Goal: Task Accomplishment & Management: Complete application form

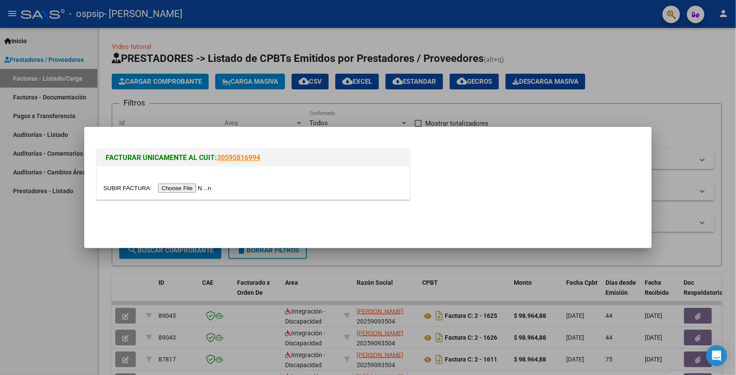
click at [193, 191] on input "file" at bounding box center [158, 188] width 110 height 9
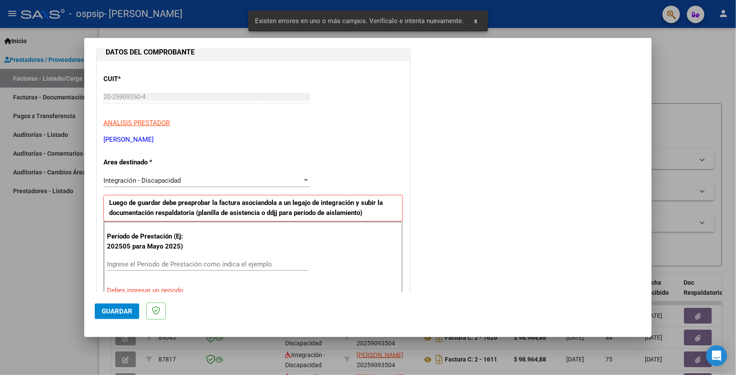
scroll to position [116, 0]
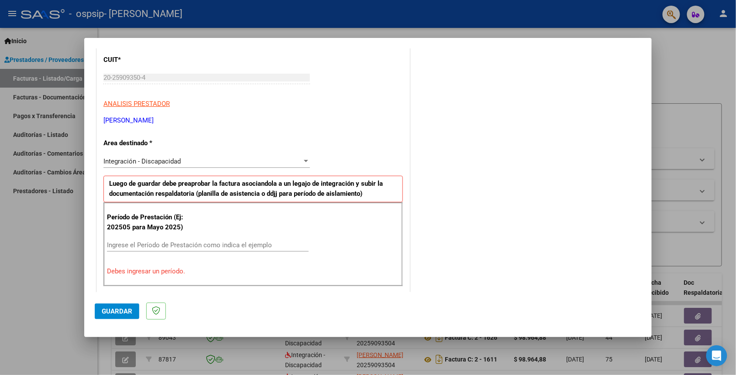
click at [194, 238] on div "Período de Prestación (Ej: 202505 para Mayo 2025) Ingrese el Período de Prestac…" at bounding box center [252, 244] width 299 height 84
click at [175, 244] on input "Ingrese el Período de Prestación como indica el ejemplo" at bounding box center [208, 245] width 202 height 8
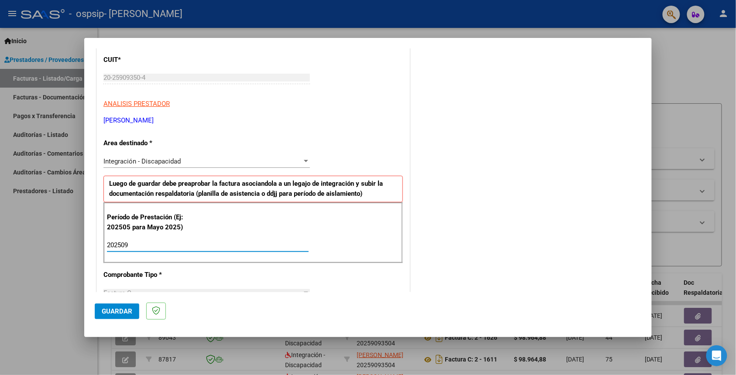
type input "202509"
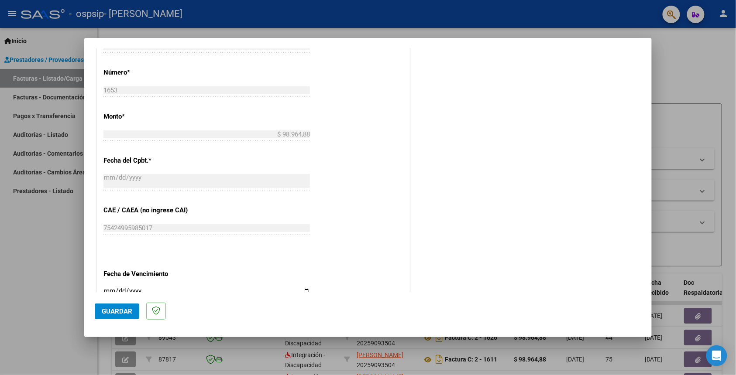
scroll to position [465, 0]
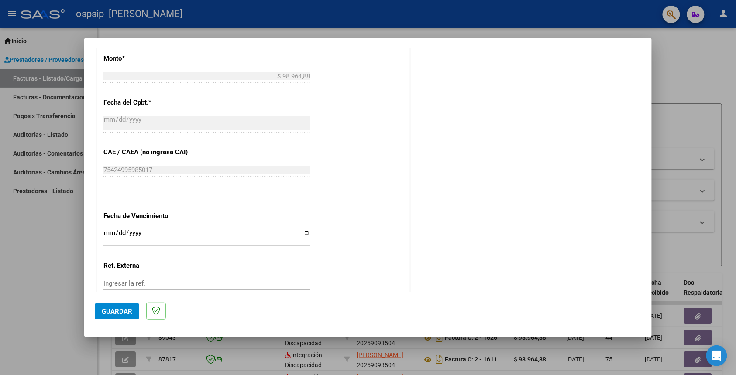
click at [105, 241] on input "Ingresar la fecha" at bounding box center [206, 236] width 206 height 14
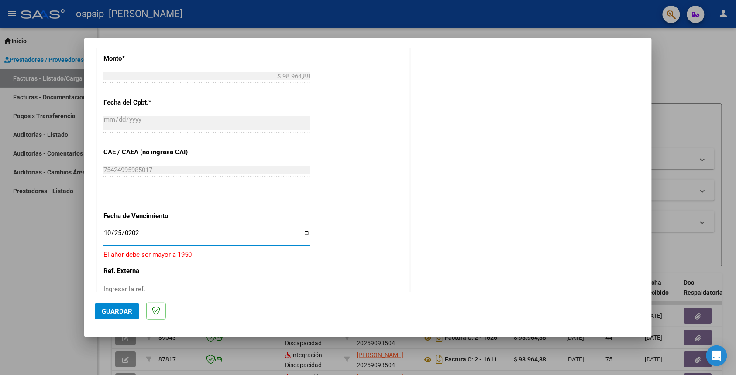
type input "[DATE]"
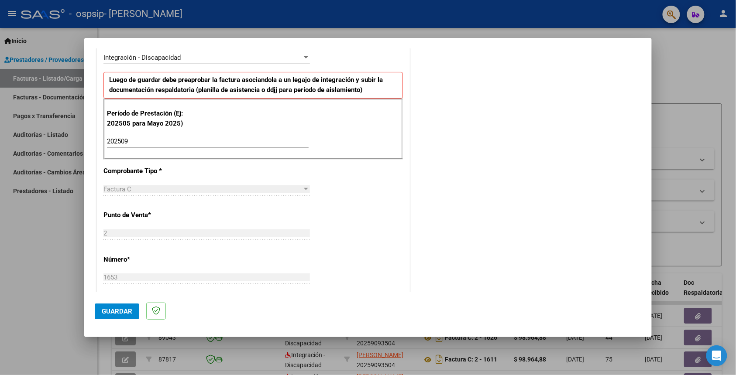
scroll to position [177, 0]
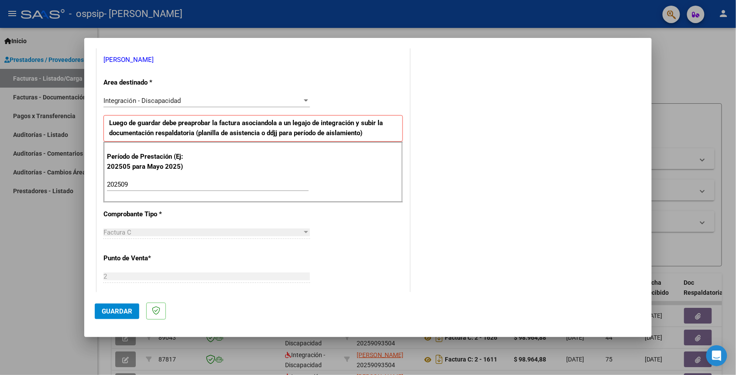
click at [118, 308] on span "Guardar" at bounding box center [117, 312] width 31 height 8
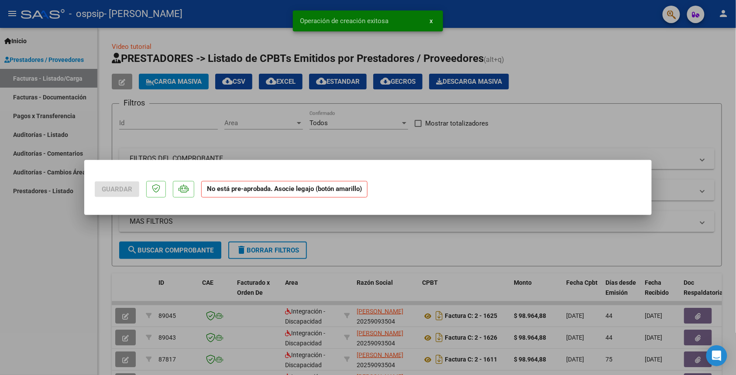
scroll to position [0, 0]
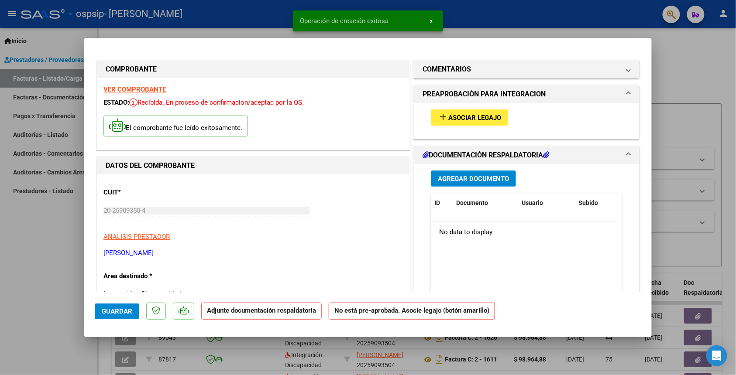
click at [438, 116] on mat-icon "add" at bounding box center [443, 117] width 10 height 10
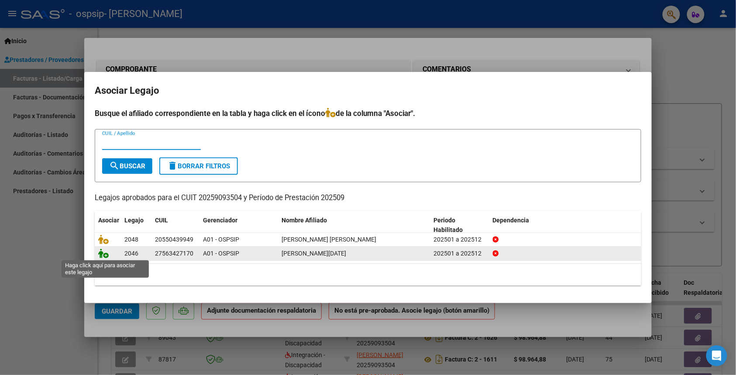
click at [105, 252] on icon at bounding box center [103, 254] width 10 height 10
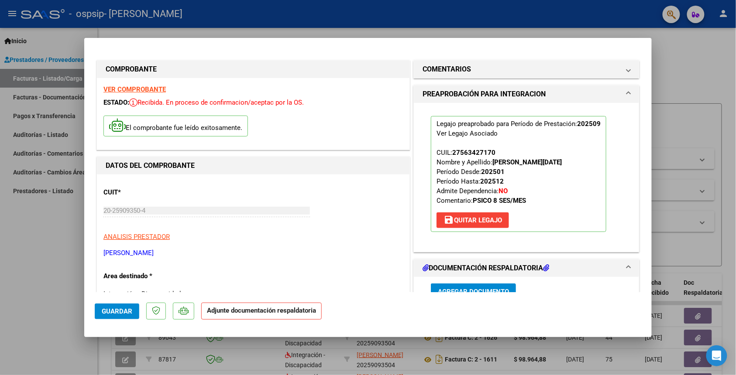
scroll to position [58, 0]
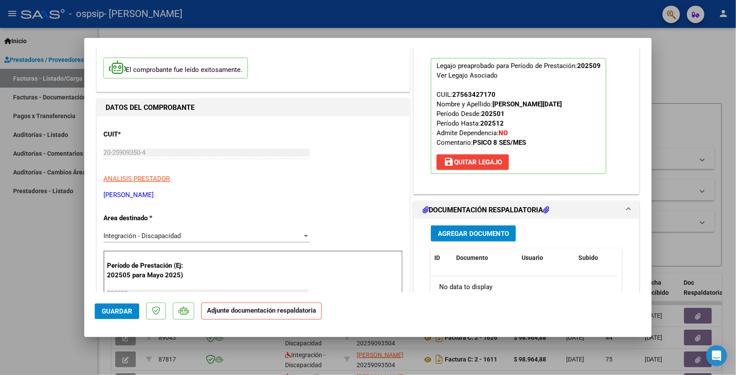
click at [489, 233] on span "Agregar Documento" at bounding box center [473, 234] width 71 height 8
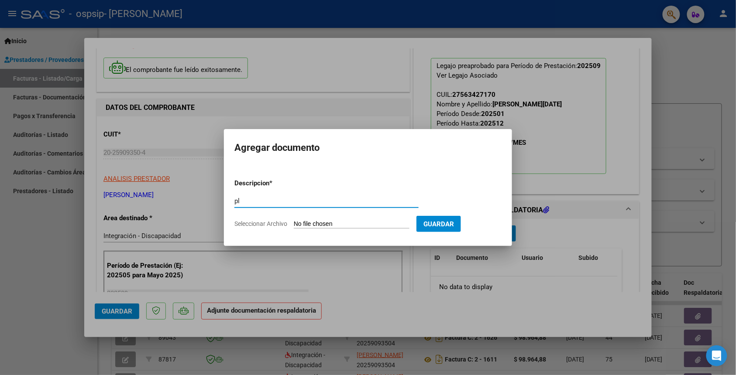
type input "p"
type input "PLANILLA DE ASISTENICIA"
click at [375, 224] on input "Seleccionar Archivo" at bounding box center [352, 224] width 116 height 8
click at [333, 216] on div "PLANILLA DE ASISTENICIA Escriba aquí una descripcion" at bounding box center [326, 205] width 184 height 21
click at [334, 220] on input "Seleccionar Archivo" at bounding box center [352, 224] width 116 height 8
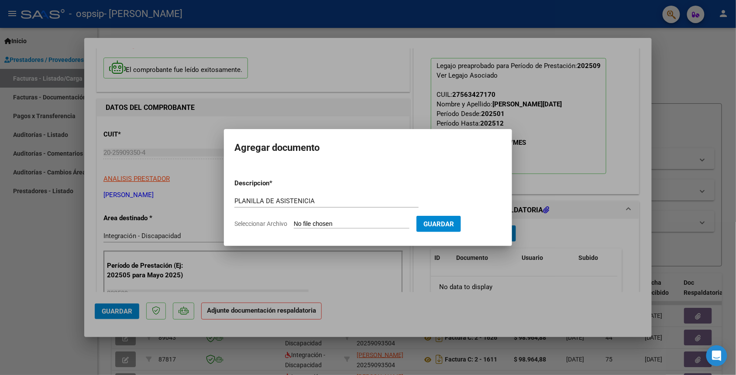
type input "C:\fakepath\[PERSON_NAME] asit sept.pdf"
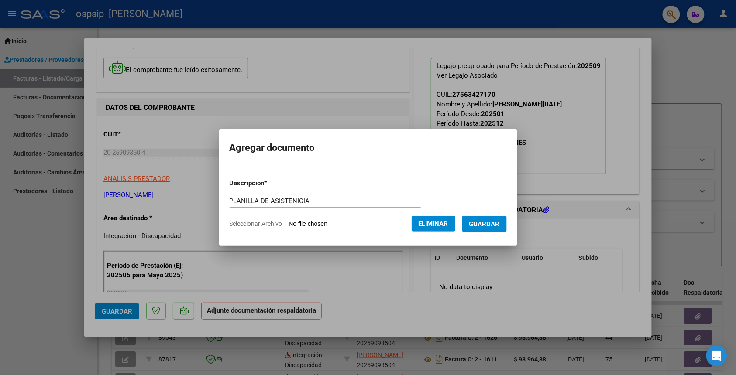
click at [492, 223] on span "Guardar" at bounding box center [484, 224] width 31 height 8
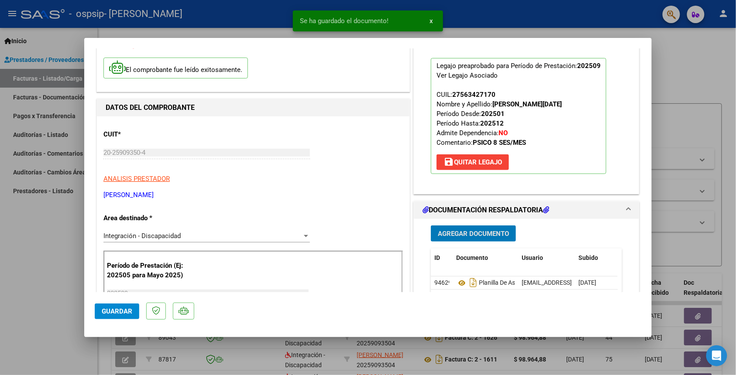
click at [492, 229] on button "Agregar Documento" at bounding box center [473, 234] width 85 height 16
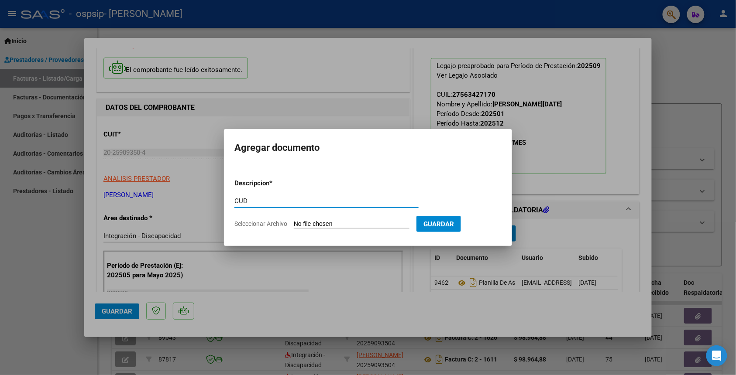
type input "CUD"
click at [337, 227] on input "Seleccionar Archivo" at bounding box center [352, 224] width 116 height 8
type input "C:\fakepath\CUD JAZMIN.pdf"
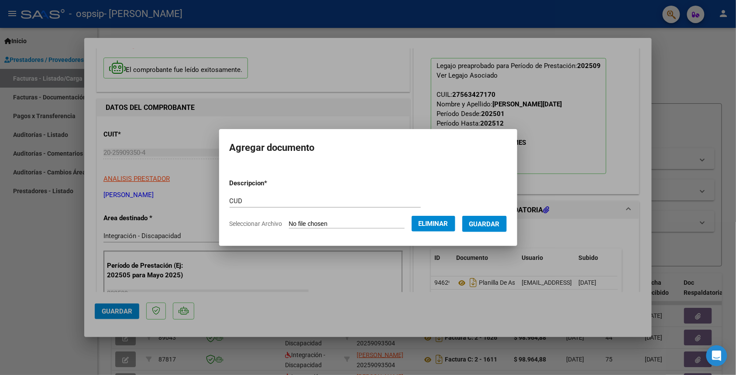
click at [482, 210] on form "Descripcion * CUD Escriba aquí una descripcion Seleccionar Archivo Eliminar Gua…" at bounding box center [367, 204] width 277 height 64
click at [483, 220] on span "Guardar" at bounding box center [484, 224] width 31 height 8
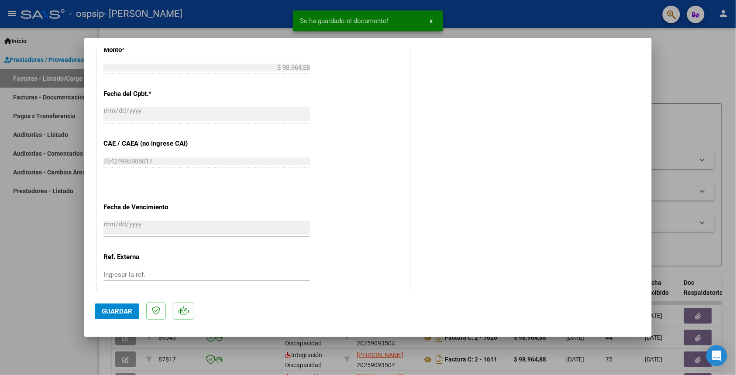
scroll to position [538, 0]
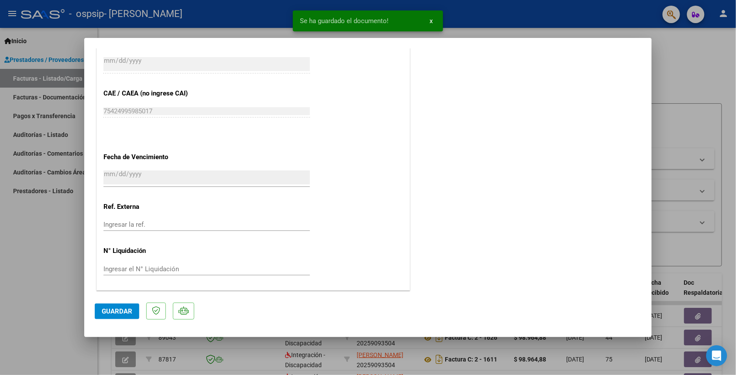
click at [152, 303] on p at bounding box center [156, 311] width 20 height 17
click at [123, 308] on span "Guardar" at bounding box center [117, 312] width 31 height 8
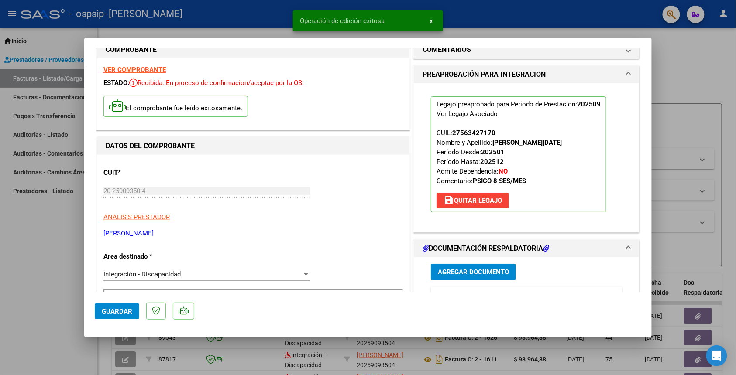
scroll to position [0, 0]
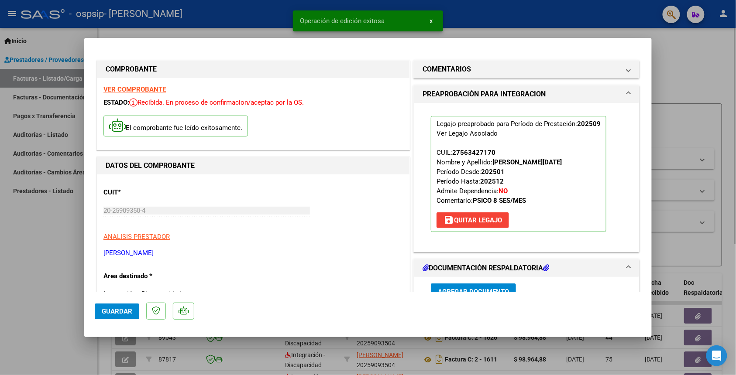
click at [689, 117] on div at bounding box center [368, 187] width 736 height 375
type input "$ 0,00"
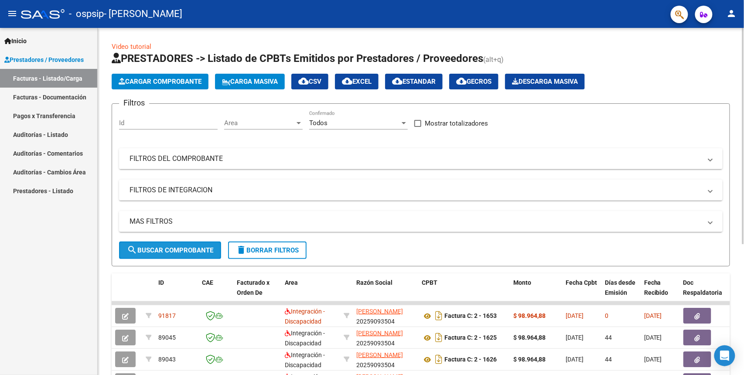
click at [170, 255] on button "search Buscar Comprobante" at bounding box center [170, 250] width 102 height 17
click at [178, 88] on button "Cargar Comprobante" at bounding box center [160, 82] width 97 height 16
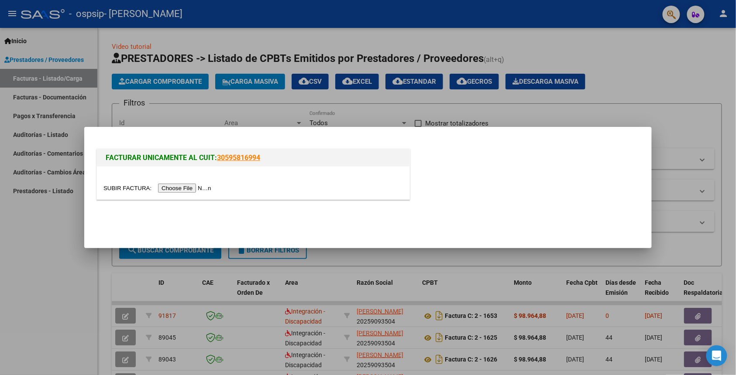
click at [184, 192] on div at bounding box center [252, 188] width 299 height 10
click at [184, 191] on input "file" at bounding box center [158, 188] width 110 height 9
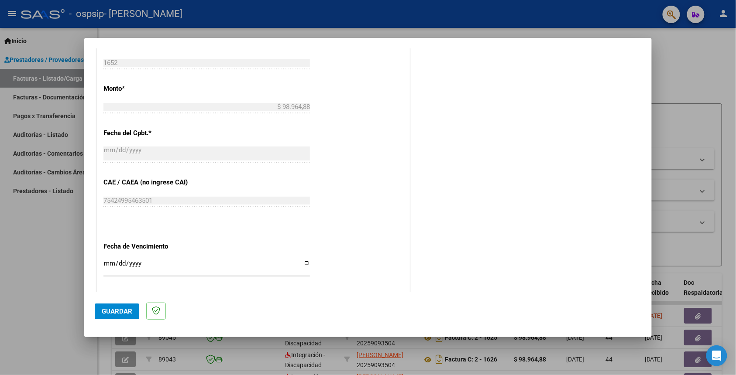
scroll to position [167, 0]
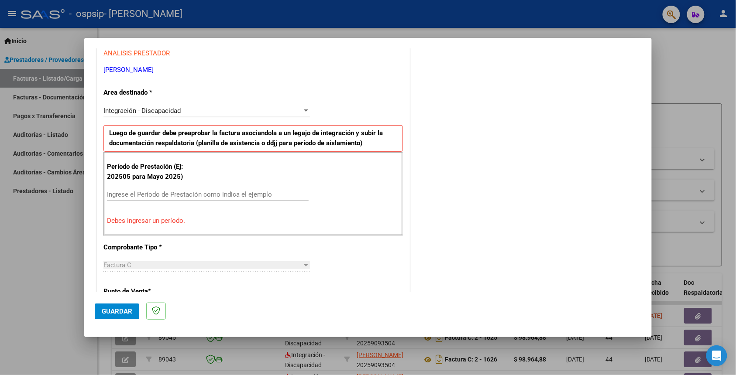
click at [164, 202] on div "Ingrese el Período de Prestación como indica el ejemplo" at bounding box center [208, 198] width 202 height 21
click at [171, 194] on input "Ingrese el Período de Prestación como indica el ejemplo" at bounding box center [208, 195] width 202 height 8
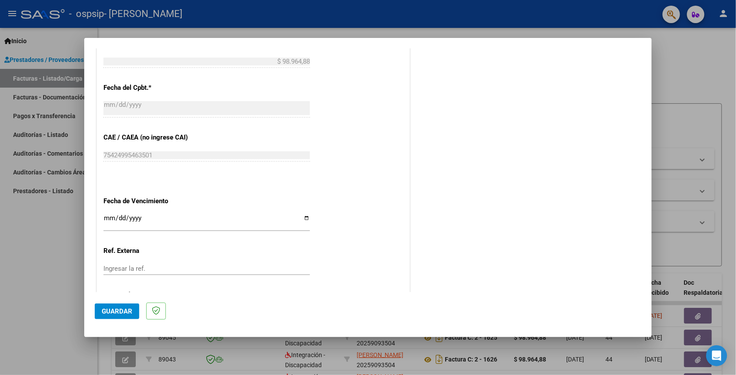
scroll to position [516, 0]
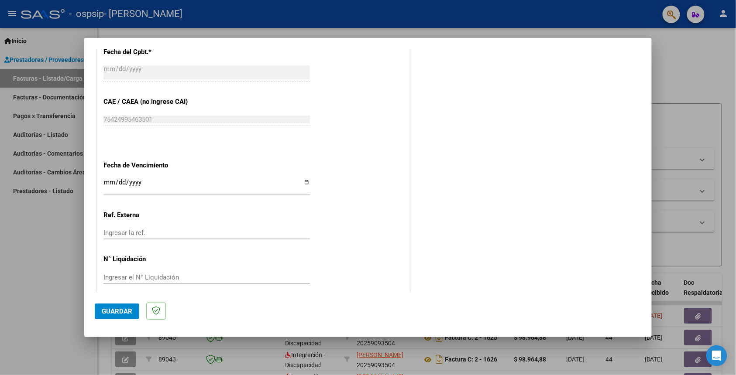
type input "202509"
click at [105, 185] on input "Ingresar la fecha" at bounding box center [206, 186] width 206 height 14
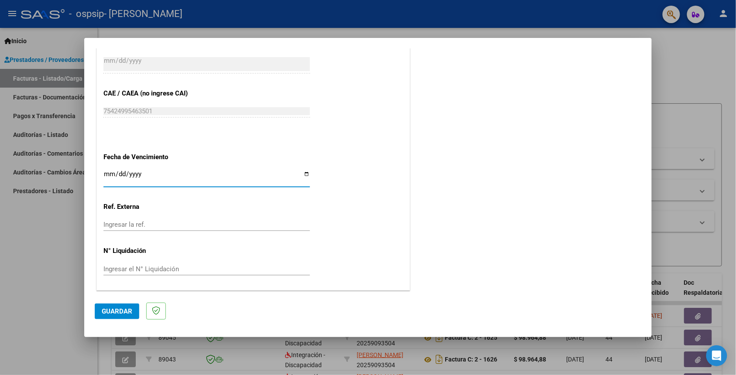
click at [108, 175] on input "[DATE]" at bounding box center [206, 178] width 206 height 14
click at [116, 171] on input "[DATE]" at bounding box center [206, 178] width 206 height 14
type input "[DATE]"
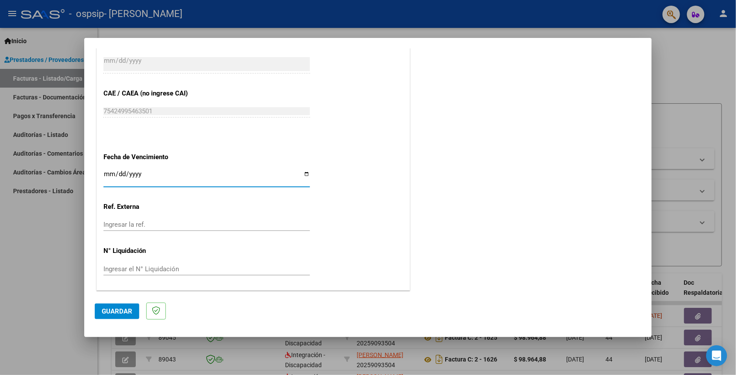
click at [112, 314] on span "Guardar" at bounding box center [117, 312] width 31 height 8
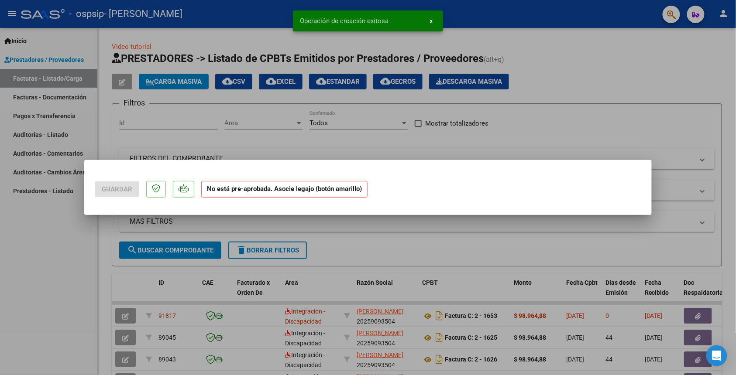
scroll to position [0, 0]
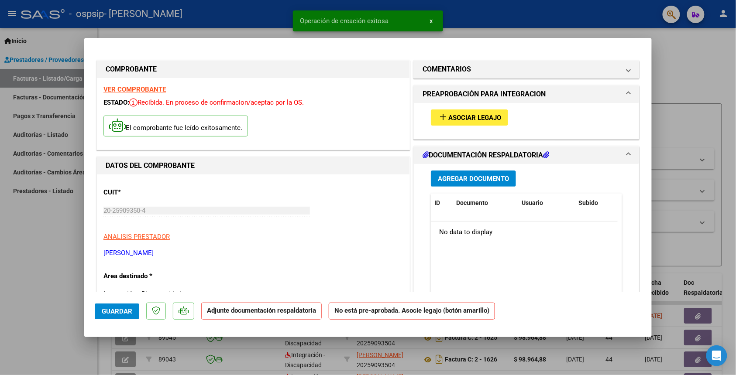
click at [494, 116] on span "Asociar Legajo" at bounding box center [474, 118] width 53 height 8
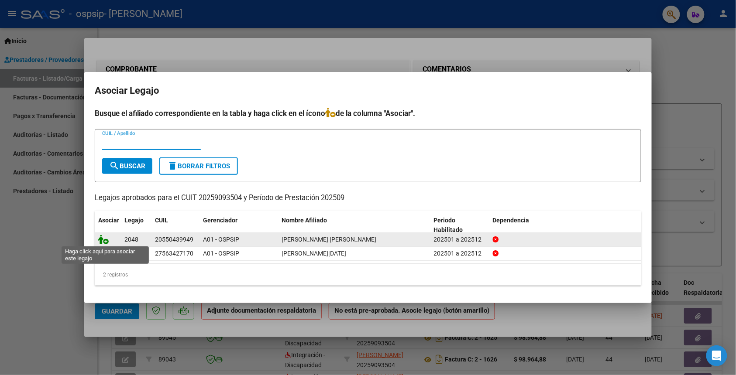
click at [106, 240] on icon at bounding box center [103, 240] width 10 height 10
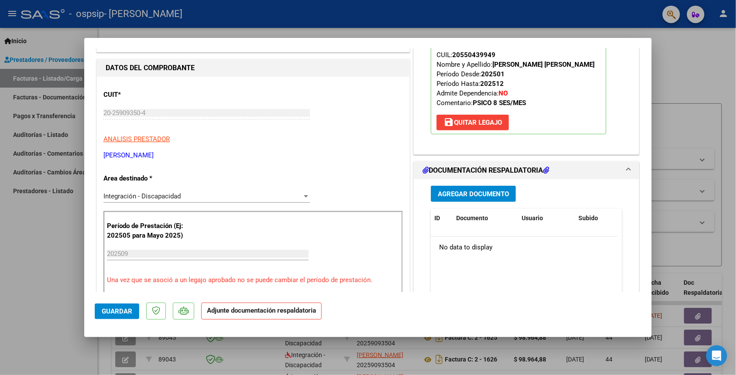
scroll to position [175, 0]
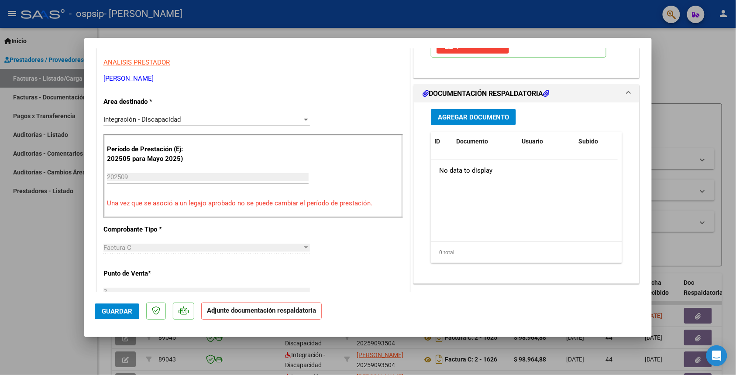
click at [476, 112] on button "Agregar Documento" at bounding box center [473, 117] width 85 height 16
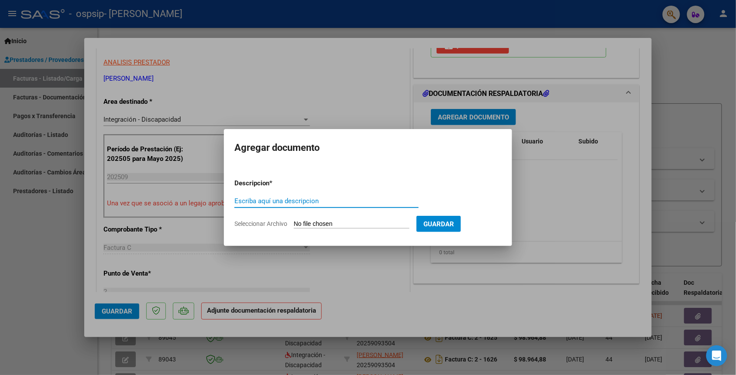
click at [318, 204] on input "Escriba aquí una descripcion" at bounding box center [326, 201] width 184 height 8
click at [318, 204] on input "plai" at bounding box center [326, 201] width 184 height 8
drag, startPoint x: 254, startPoint y: 202, endPoint x: 188, endPoint y: 199, distance: 66.4
click at [188, 199] on div "COMPROBANTE VER COMPROBANTE ESTADO: Recibida. En proceso de confirmacion/acepta…" at bounding box center [368, 187] width 736 height 375
type input "PLANILLA DE ASISTENCIA"
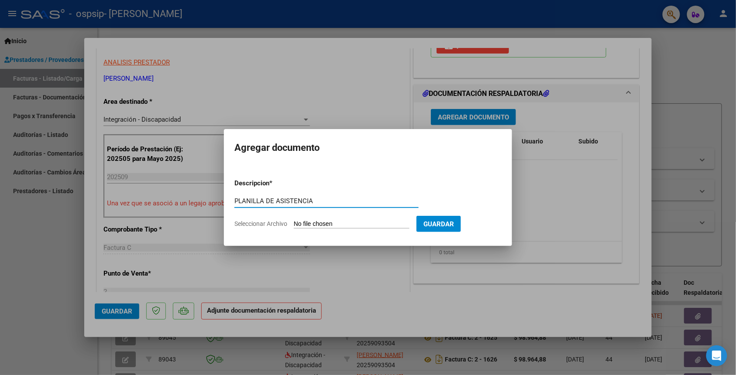
click at [316, 220] on app-file-uploader "Seleccionar Archivo" at bounding box center [325, 224] width 182 height 8
click at [326, 225] on input "Seleccionar Archivo" at bounding box center [352, 224] width 116 height 8
type input "C:\fakepath\[PERSON_NAME] asist [DATE].pdf"
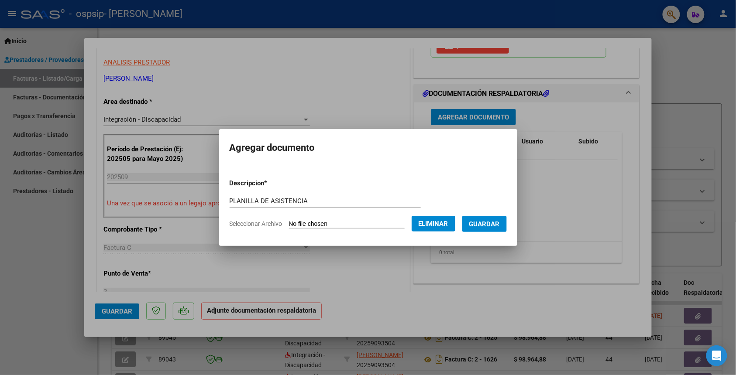
click at [489, 220] on span "Guardar" at bounding box center [484, 224] width 31 height 8
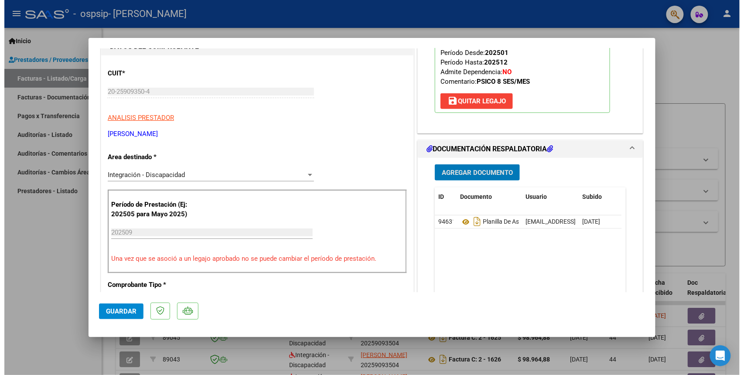
scroll to position [131, 0]
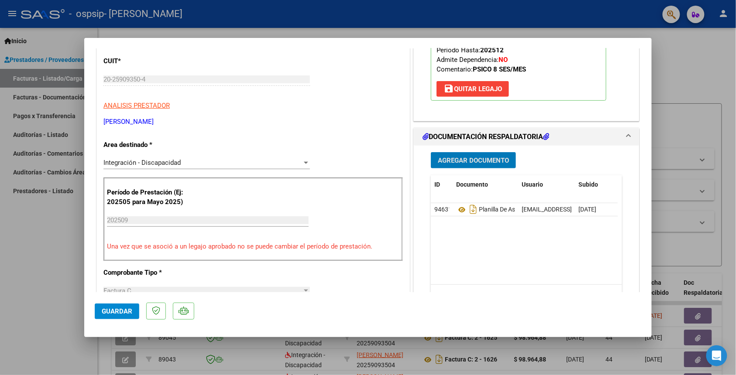
click at [477, 161] on span "Agregar Documento" at bounding box center [473, 161] width 71 height 8
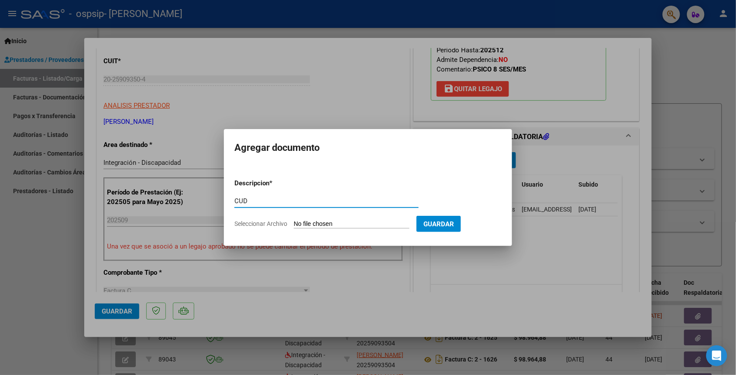
type input "CUD"
click at [381, 220] on input "Seleccionar Archivo" at bounding box center [352, 224] width 116 height 8
type input "C:\fakepath\CUD [PERSON_NAME].pdf"
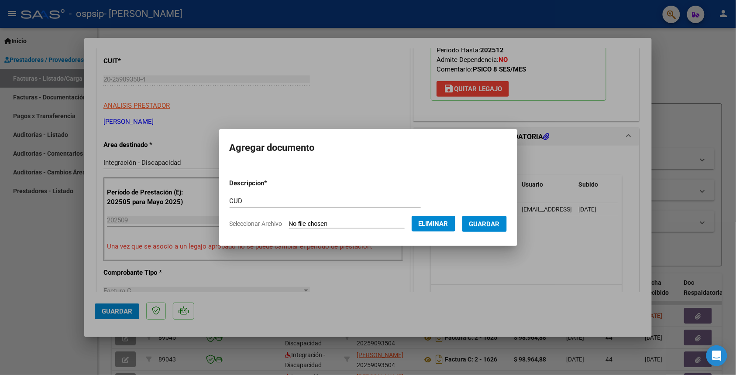
click at [485, 225] on span "Guardar" at bounding box center [484, 224] width 31 height 8
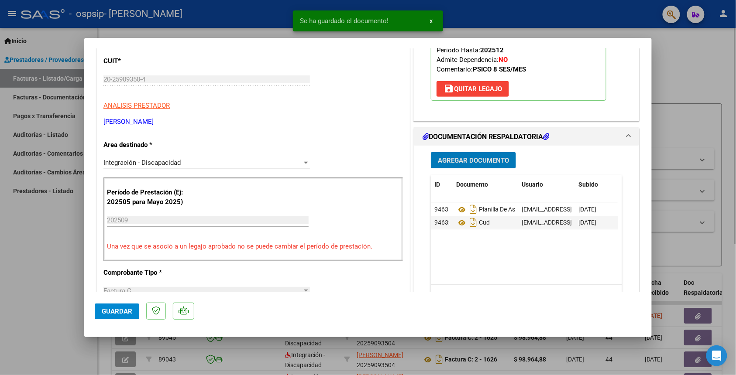
click at [689, 96] on div at bounding box center [368, 187] width 736 height 375
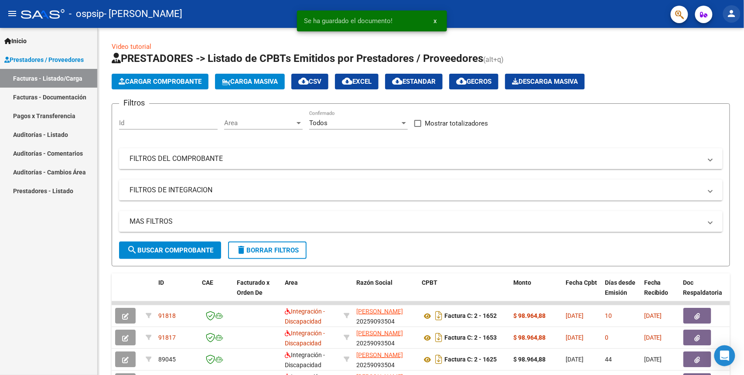
click at [732, 17] on mat-icon "person" at bounding box center [732, 13] width 10 height 10
click at [723, 53] on button "exit_to_app Salir" at bounding box center [714, 57] width 53 height 21
